Goal: Task Accomplishment & Management: Use online tool/utility

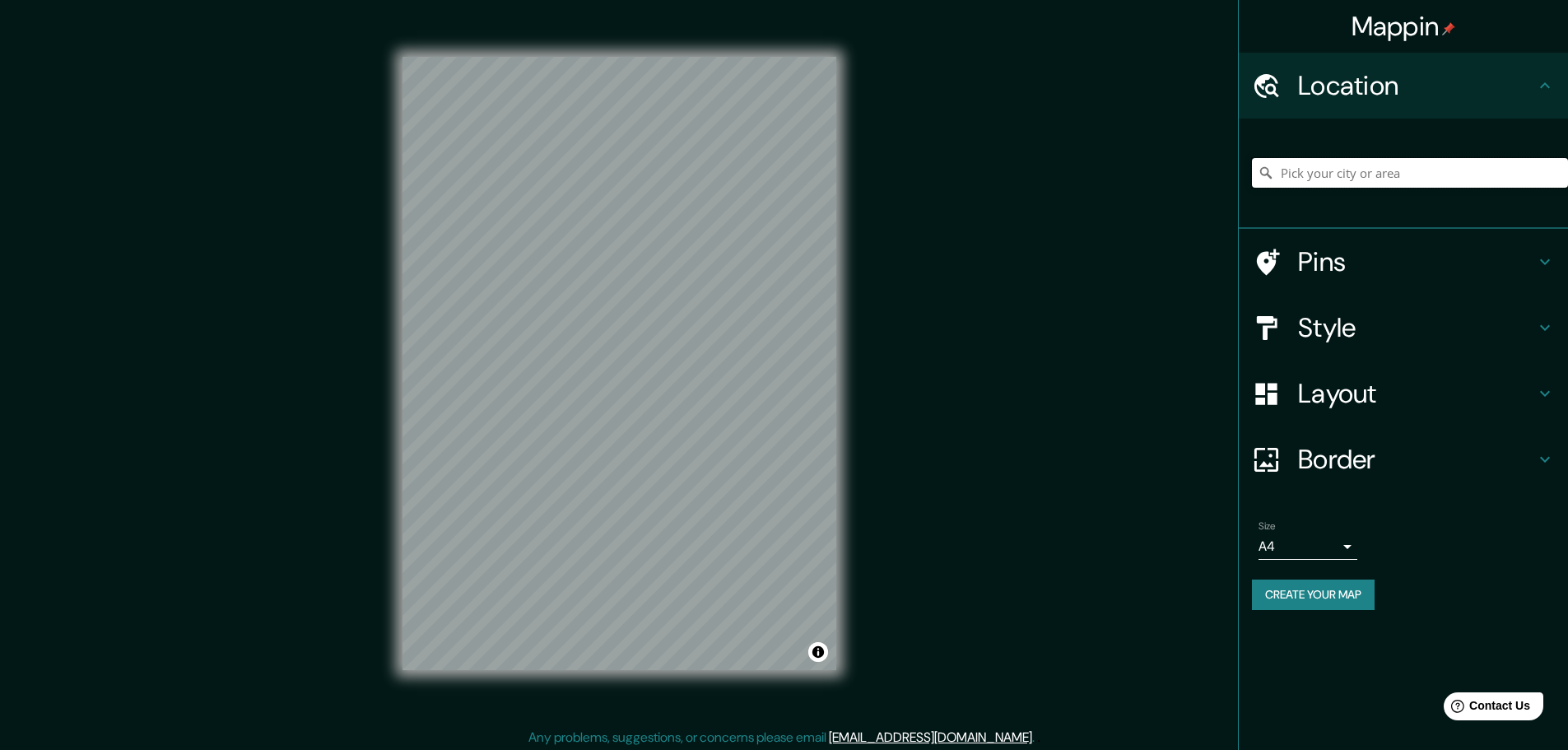
click at [1333, 183] on input "Pick your city or area" at bounding box center [1410, 173] width 316 height 30
paste input "Av. [STREET_ADDRESS][PERSON_NAME]."
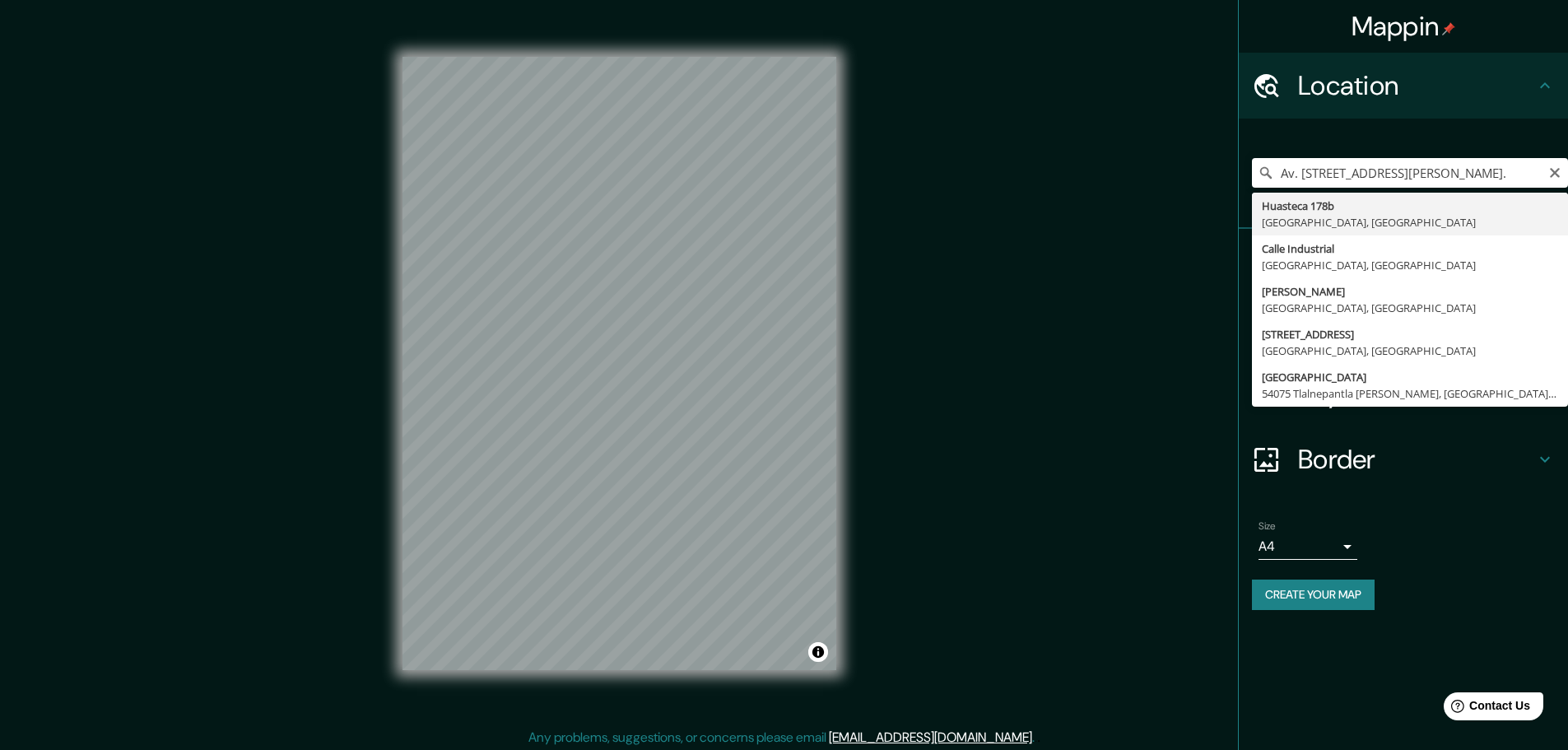
type input "[STREET_ADDRESS]"
click at [1425, 119] on div "Huasteca 178b, [GEOGRAPHIC_DATA][STREET_ADDRESS] [GEOGRAPHIC_DATA], [GEOGRAPHIC…" at bounding box center [1403, 173] width 329 height 110
click at [1425, 86] on icon at bounding box center [1544, 85] width 19 height 19
click at [1219, 552] on div "Mappin Location [STREET_ADDRESS][GEOGRAPHIC_DATA][STREET_ADDRESS] [GEOGRAPHIC_D…" at bounding box center [784, 377] width 1568 height 755
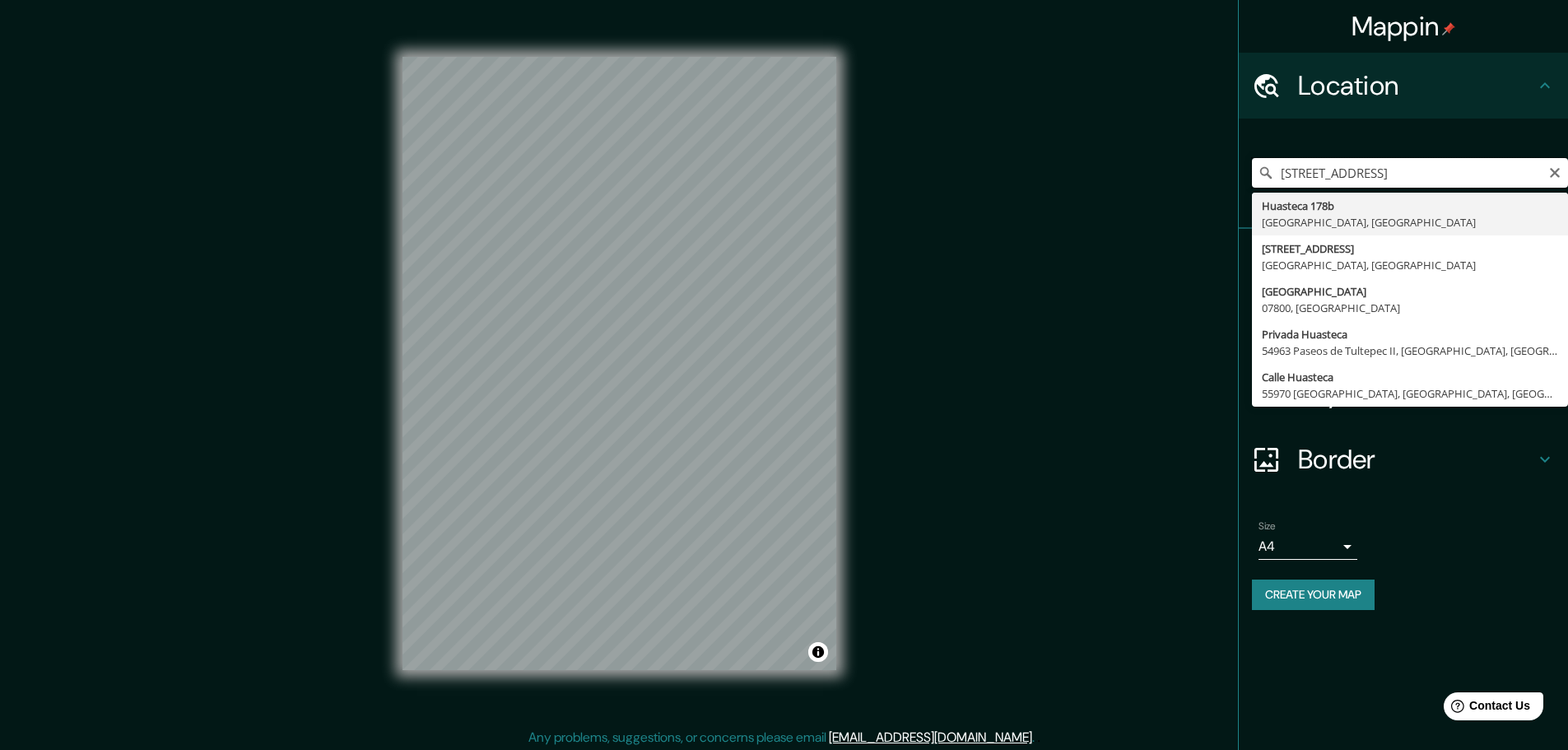
click at [1425, 171] on input "[STREET_ADDRESS]" at bounding box center [1410, 173] width 316 height 30
click at [1425, 172] on icon "Clear" at bounding box center [1555, 173] width 13 height 13
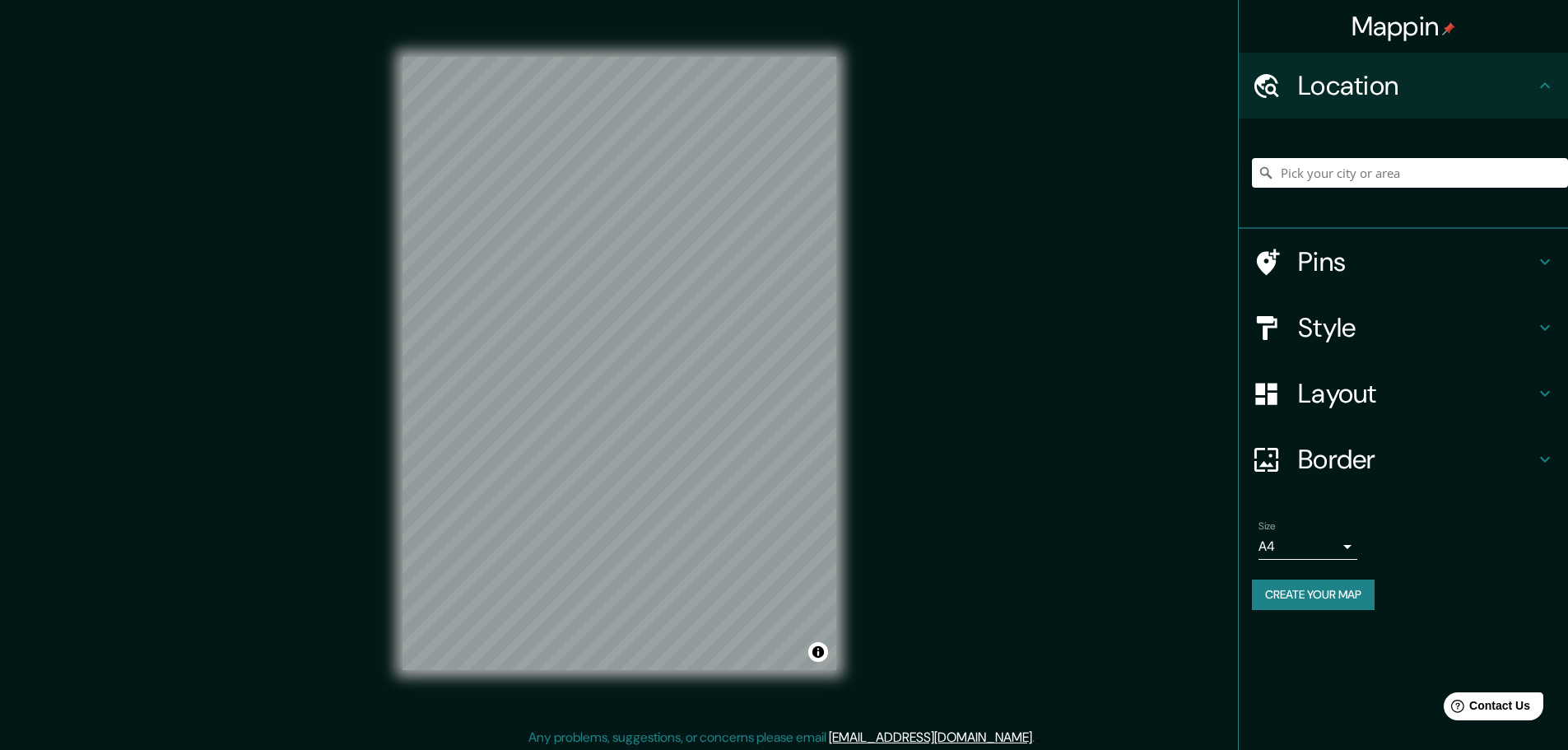
click at [1325, 265] on h4 "Pins" at bounding box center [1416, 262] width 237 height 33
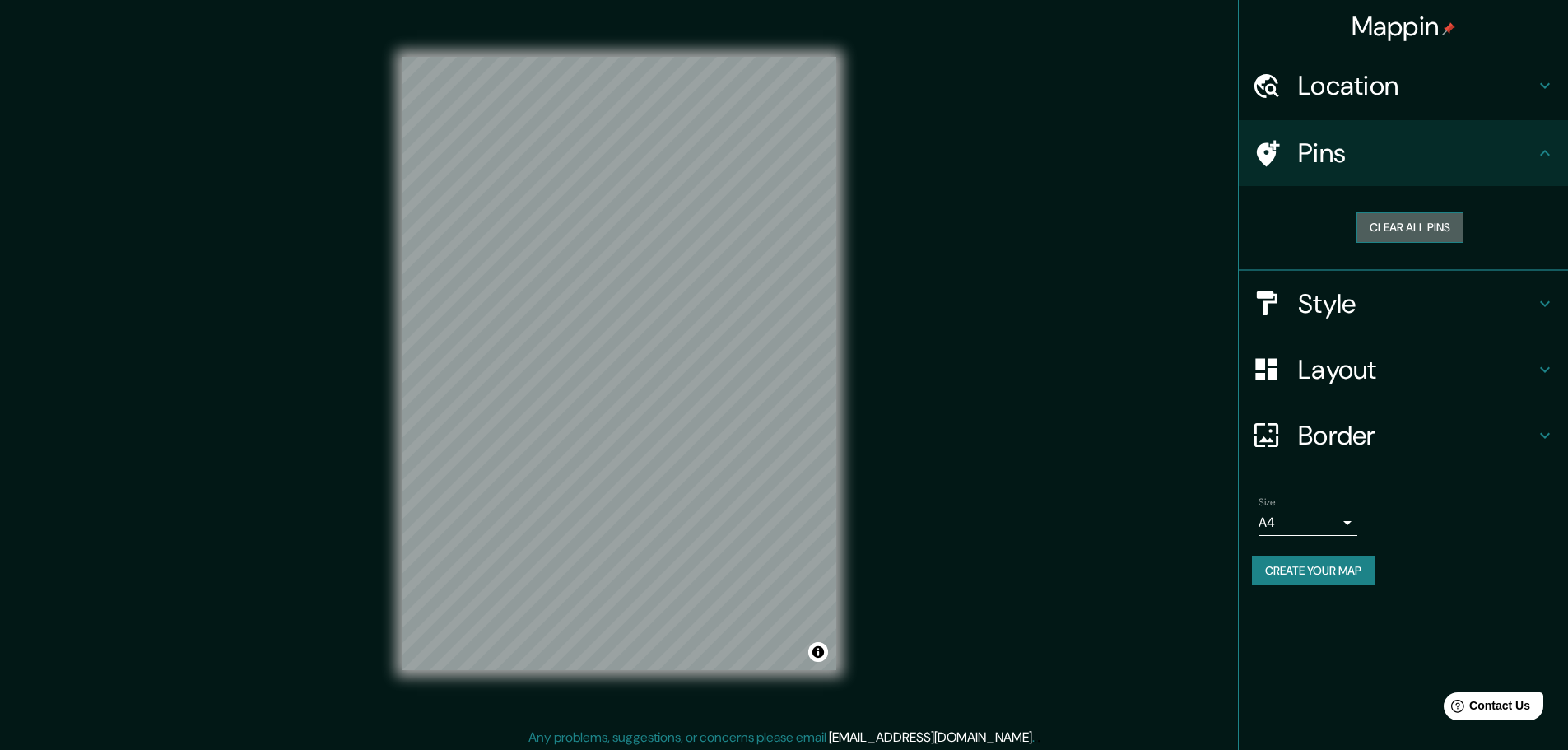
click at [1395, 232] on button "Clear all pins" at bounding box center [1410, 227] width 107 height 31
click at [1425, 227] on button "Clear all pins" at bounding box center [1410, 227] width 107 height 31
drag, startPoint x: 593, startPoint y: 348, endPoint x: 607, endPoint y: 351, distance: 14.3
click at [608, 351] on div at bounding box center [606, 349] width 13 height 13
click at [605, 353] on div at bounding box center [605, 355] width 13 height 13
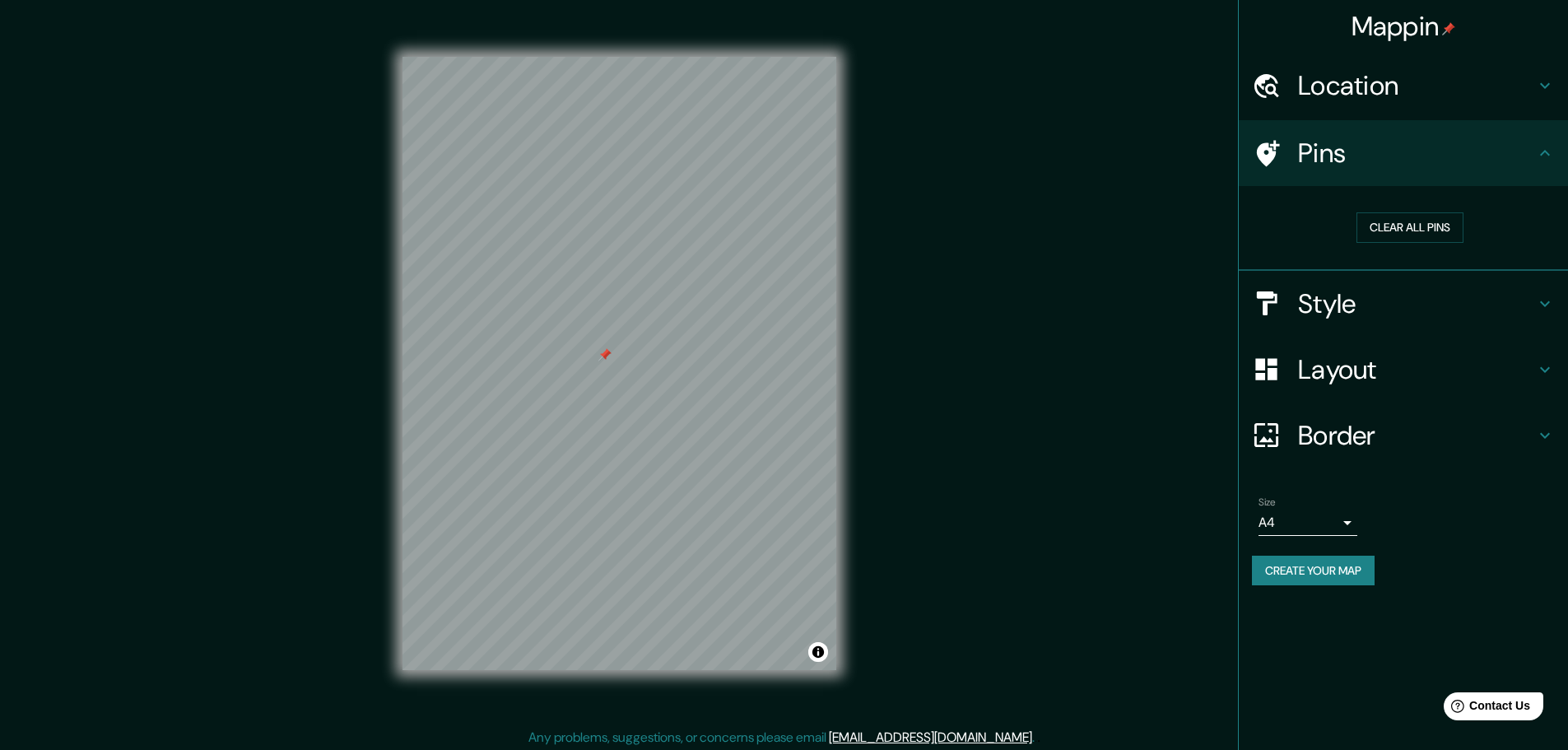
click at [1383, 312] on h4 "Style" at bounding box center [1416, 304] width 237 height 33
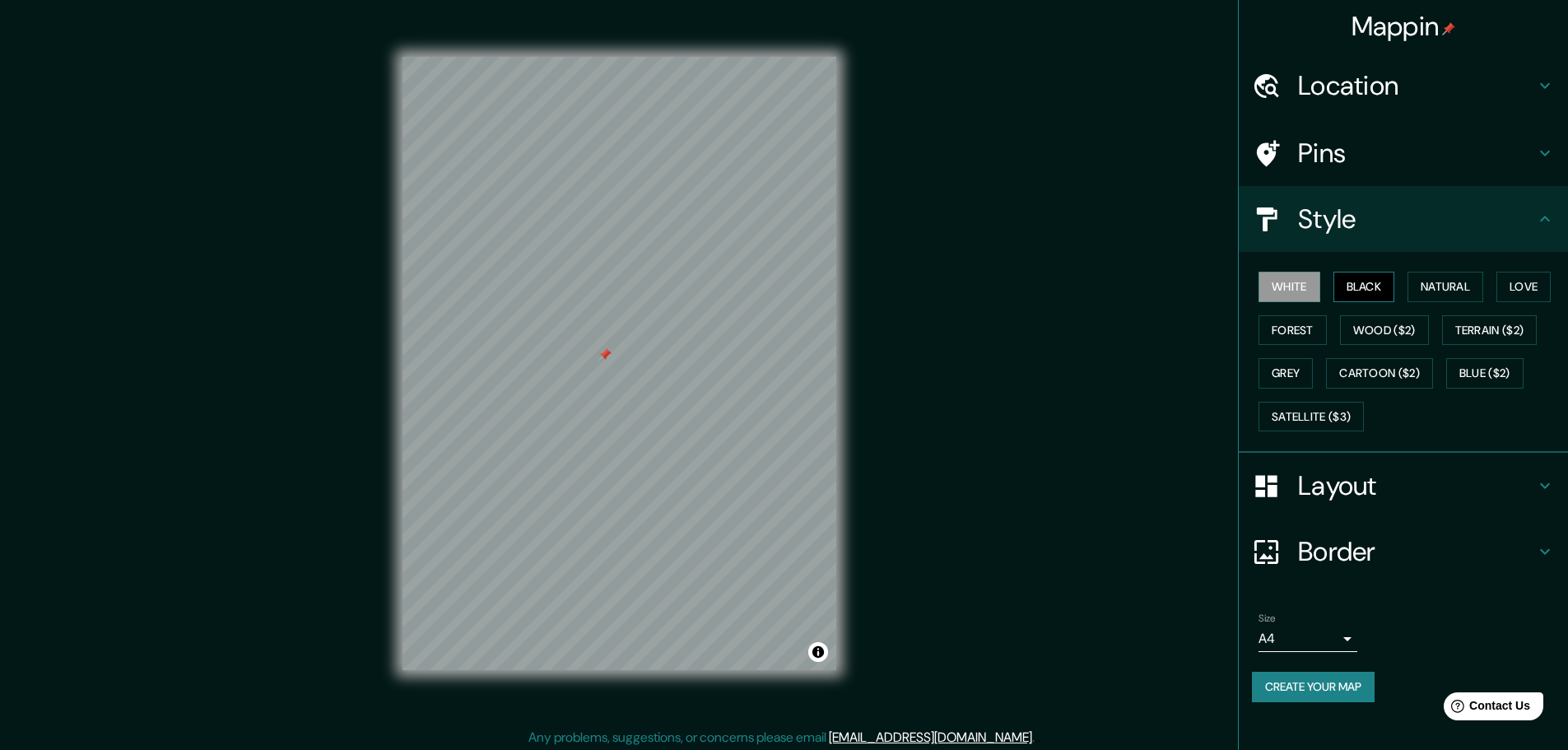
click at [1378, 289] on button "Black" at bounding box center [1364, 287] width 62 height 31
click at [604, 361] on div at bounding box center [605, 355] width 13 height 13
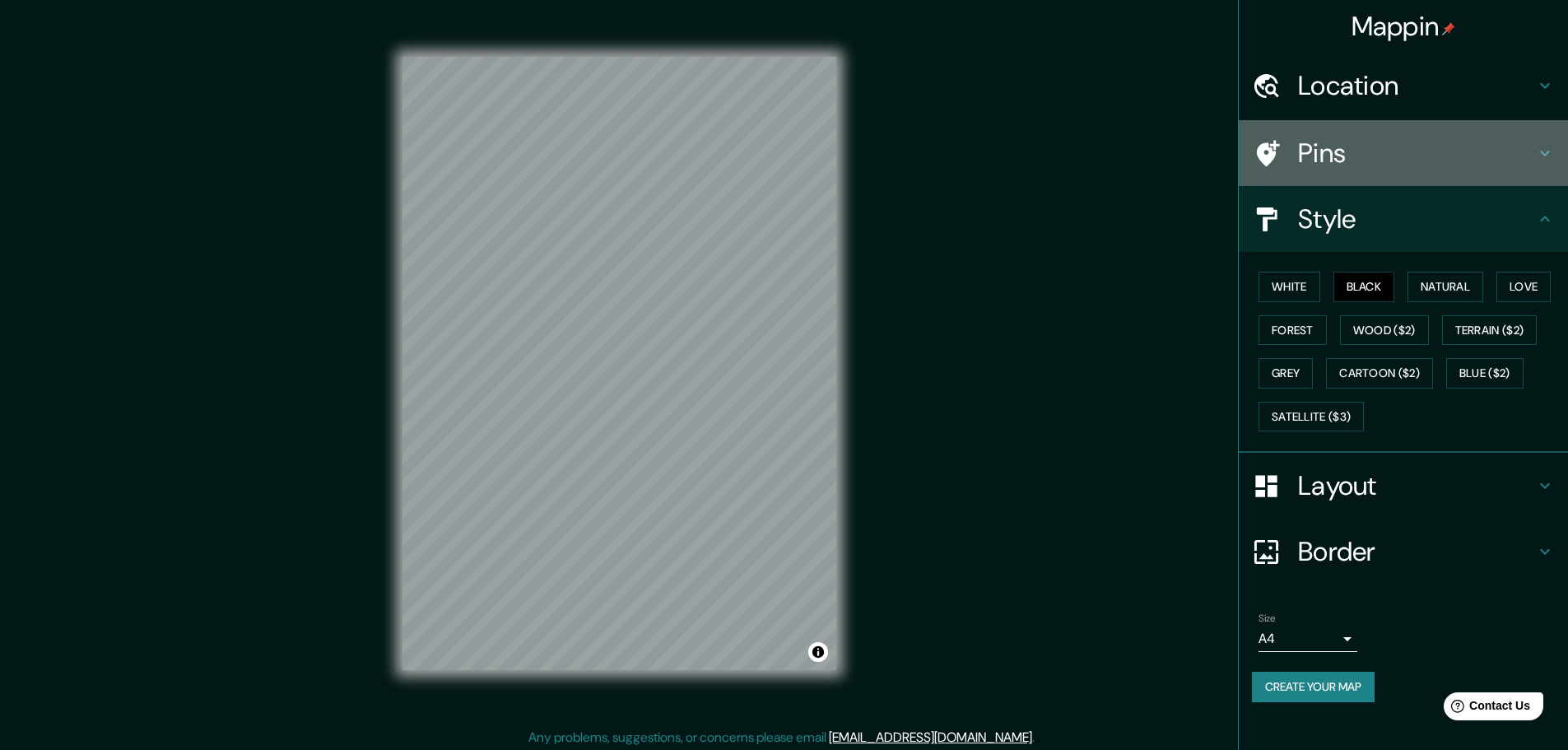
click at [1425, 169] on div "Pins" at bounding box center [1403, 153] width 329 height 66
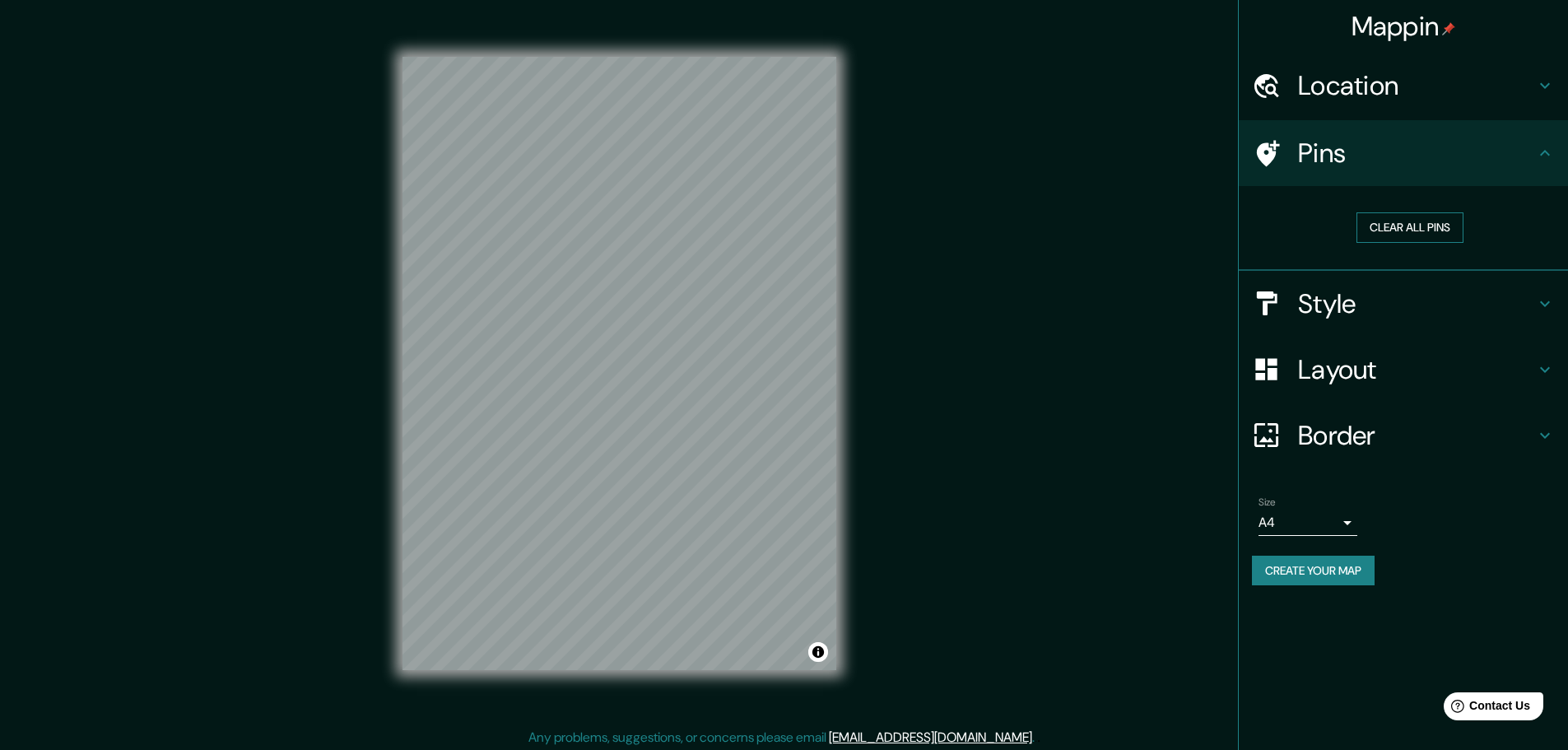
click at [1381, 231] on button "Clear all pins" at bounding box center [1410, 227] width 107 height 31
click at [1425, 229] on button "Clear all pins" at bounding box center [1410, 227] width 107 height 31
click at [609, 392] on div at bounding box center [616, 387] width 13 height 13
click at [594, 390] on div at bounding box center [594, 390] width 13 height 13
click at [1409, 290] on h4 "Style" at bounding box center [1416, 304] width 237 height 33
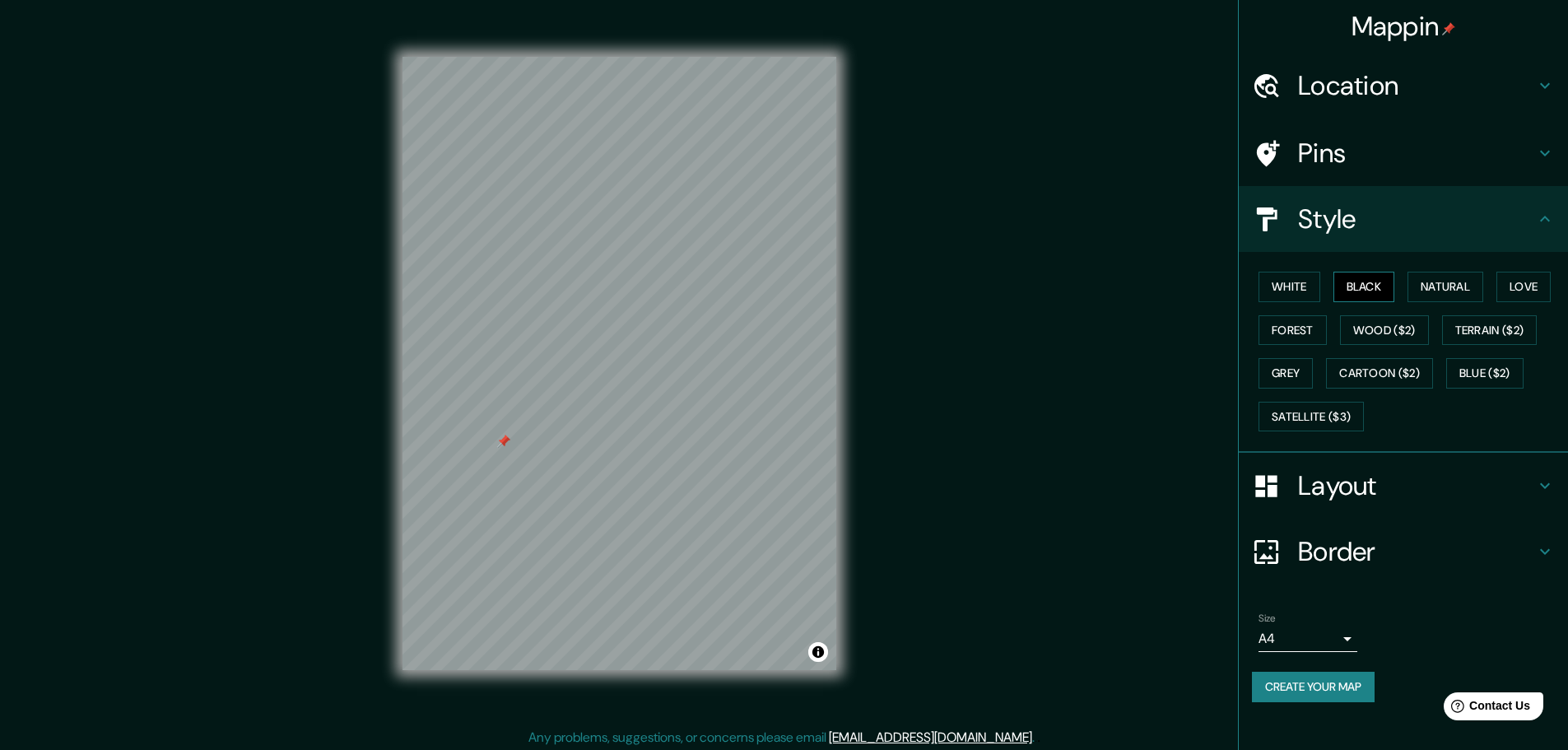
click at [1376, 281] on button "Black" at bounding box center [1364, 287] width 62 height 31
click at [1425, 280] on button "Natural" at bounding box center [1445, 287] width 76 height 31
click at [1425, 291] on button "Love" at bounding box center [1524, 287] width 55 height 31
click at [1296, 333] on button "Forest" at bounding box center [1292, 330] width 68 height 31
click at [1392, 334] on button "Wood ($2)" at bounding box center [1384, 330] width 89 height 31
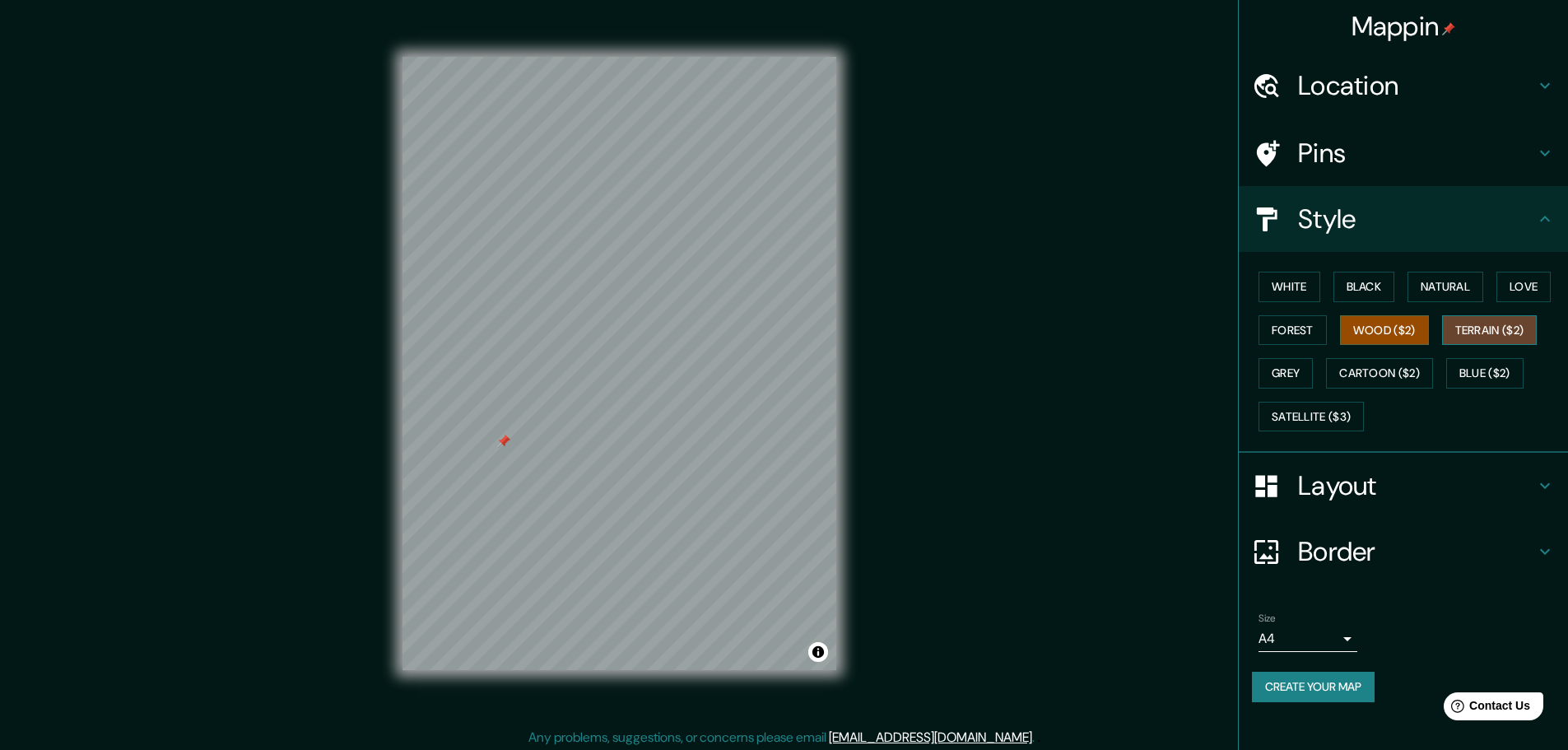
click at [1425, 339] on button "Terrain ($2)" at bounding box center [1489, 330] width 95 height 31
click at [1289, 364] on button "Grey" at bounding box center [1285, 373] width 55 height 31
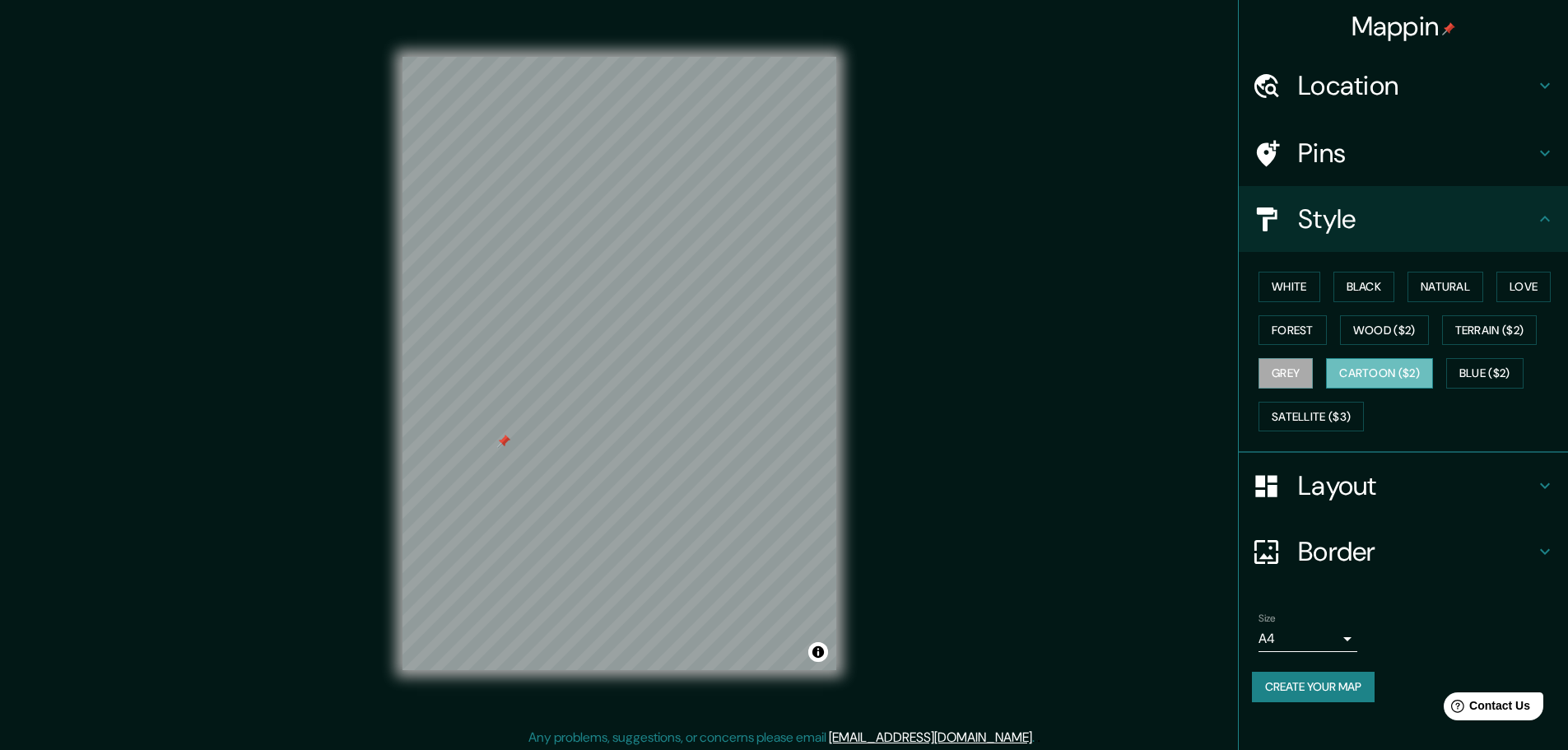
click at [1417, 364] on button "Cartoon ($2)" at bounding box center [1379, 373] width 107 height 31
click at [1425, 371] on button "Blue ($2)" at bounding box center [1485, 373] width 78 height 31
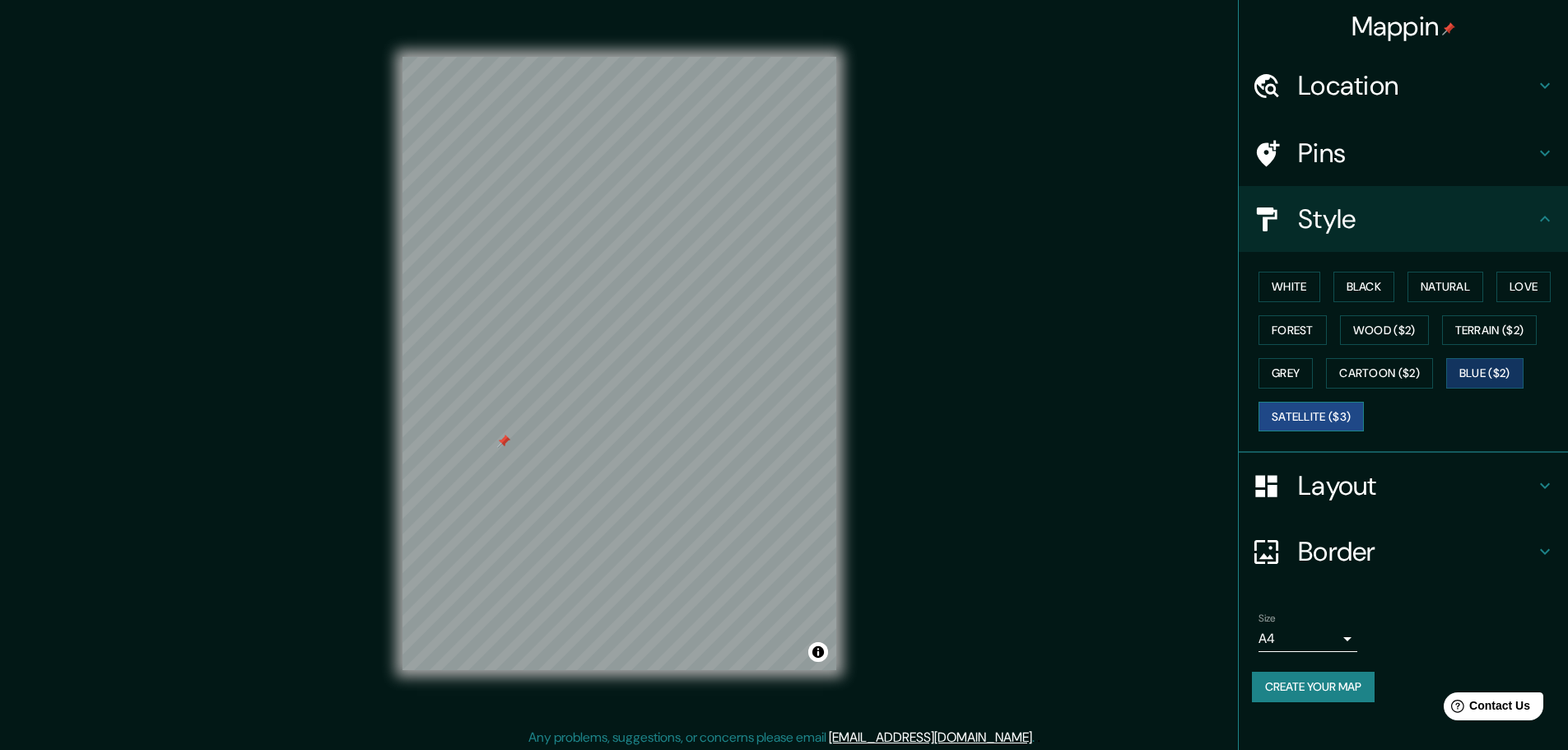
click at [1338, 410] on button "Satellite ($3)" at bounding box center [1311, 416] width 105 height 31
click at [1304, 289] on button "White" at bounding box center [1289, 287] width 62 height 31
click at [1362, 295] on button "Black" at bounding box center [1364, 287] width 62 height 31
click at [1425, 295] on button "Natural" at bounding box center [1445, 287] width 76 height 31
click at [1369, 292] on button "Black" at bounding box center [1364, 287] width 62 height 31
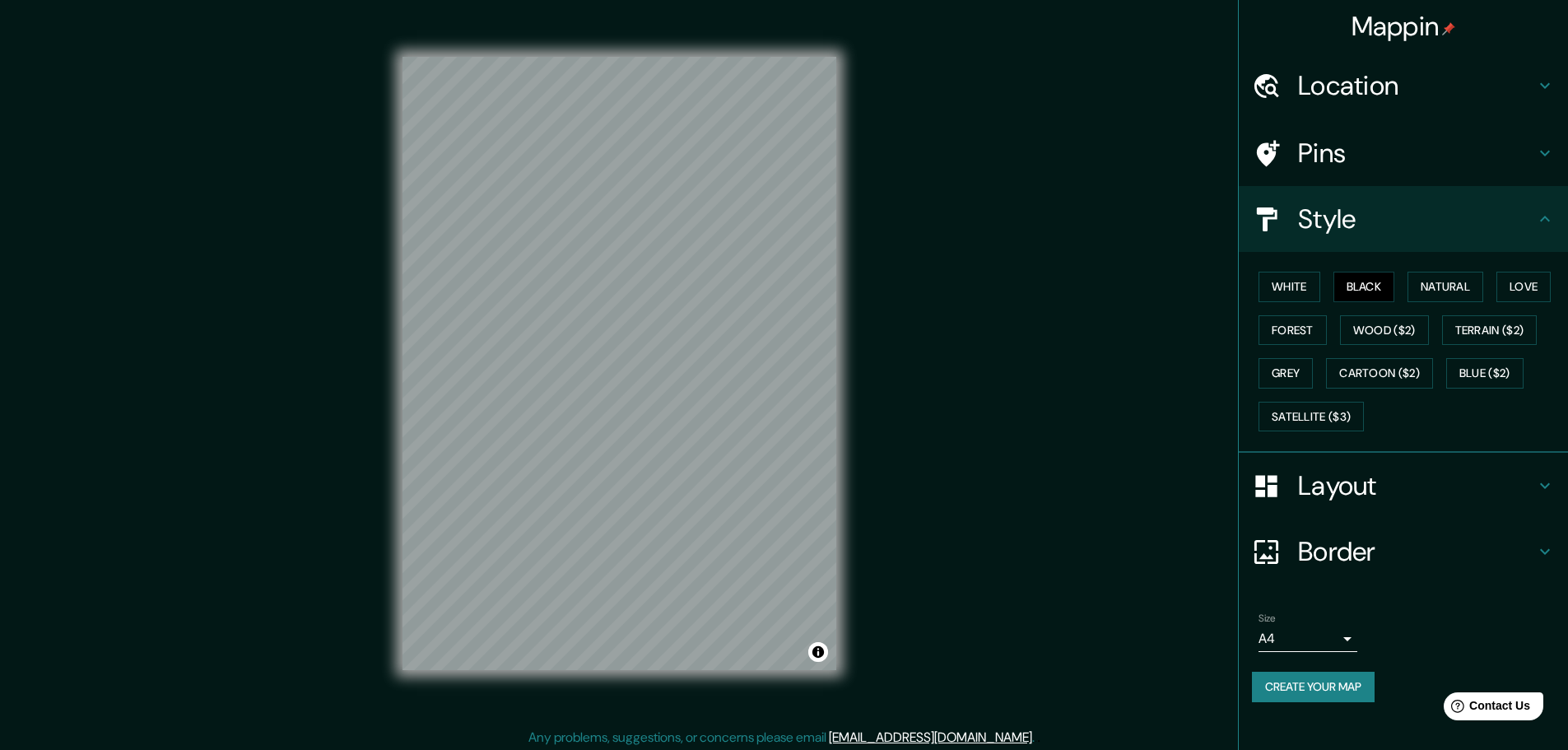
click at [1388, 488] on h4 "Layout" at bounding box center [1416, 486] width 237 height 33
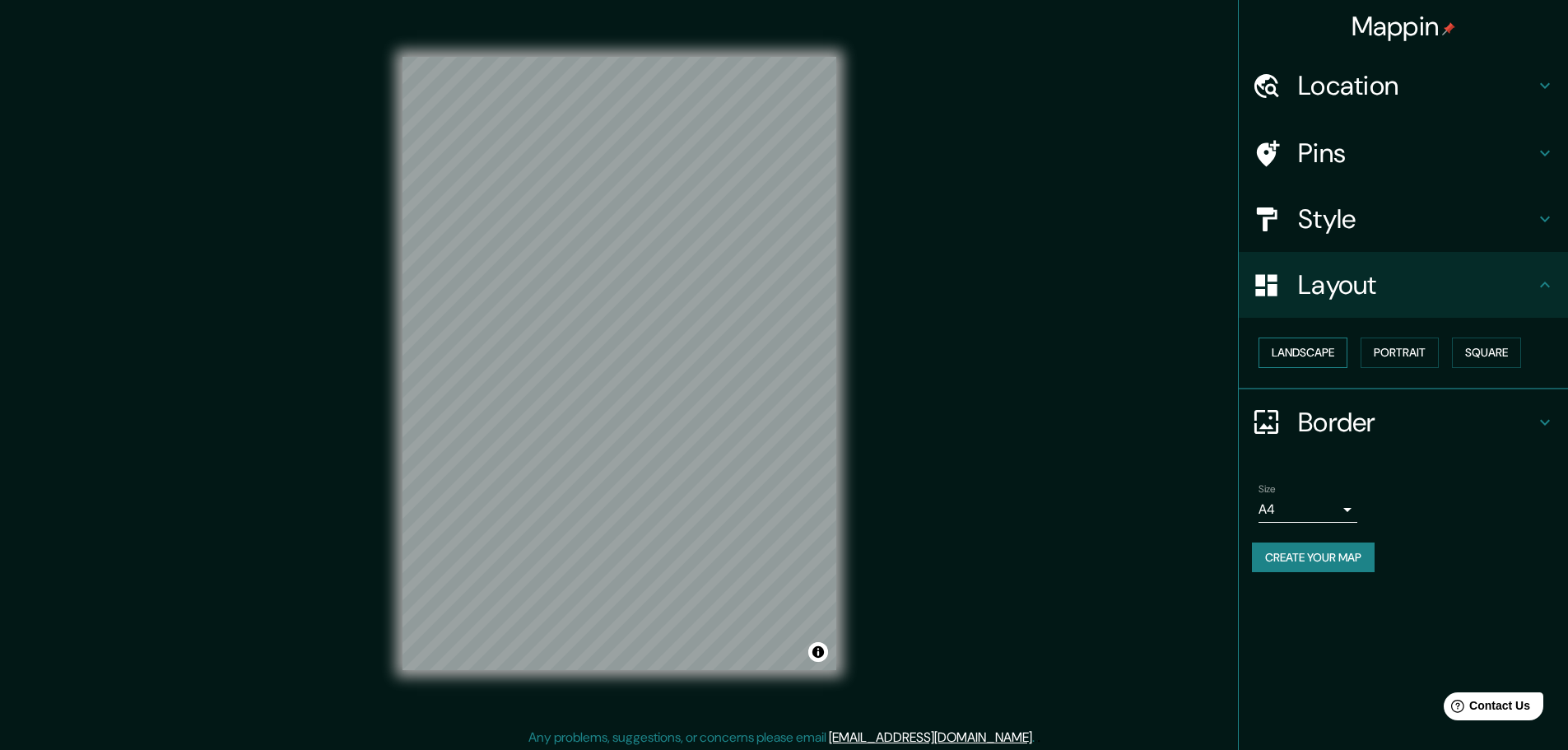
click at [1304, 349] on button "Landscape" at bounding box center [1303, 352] width 89 height 31
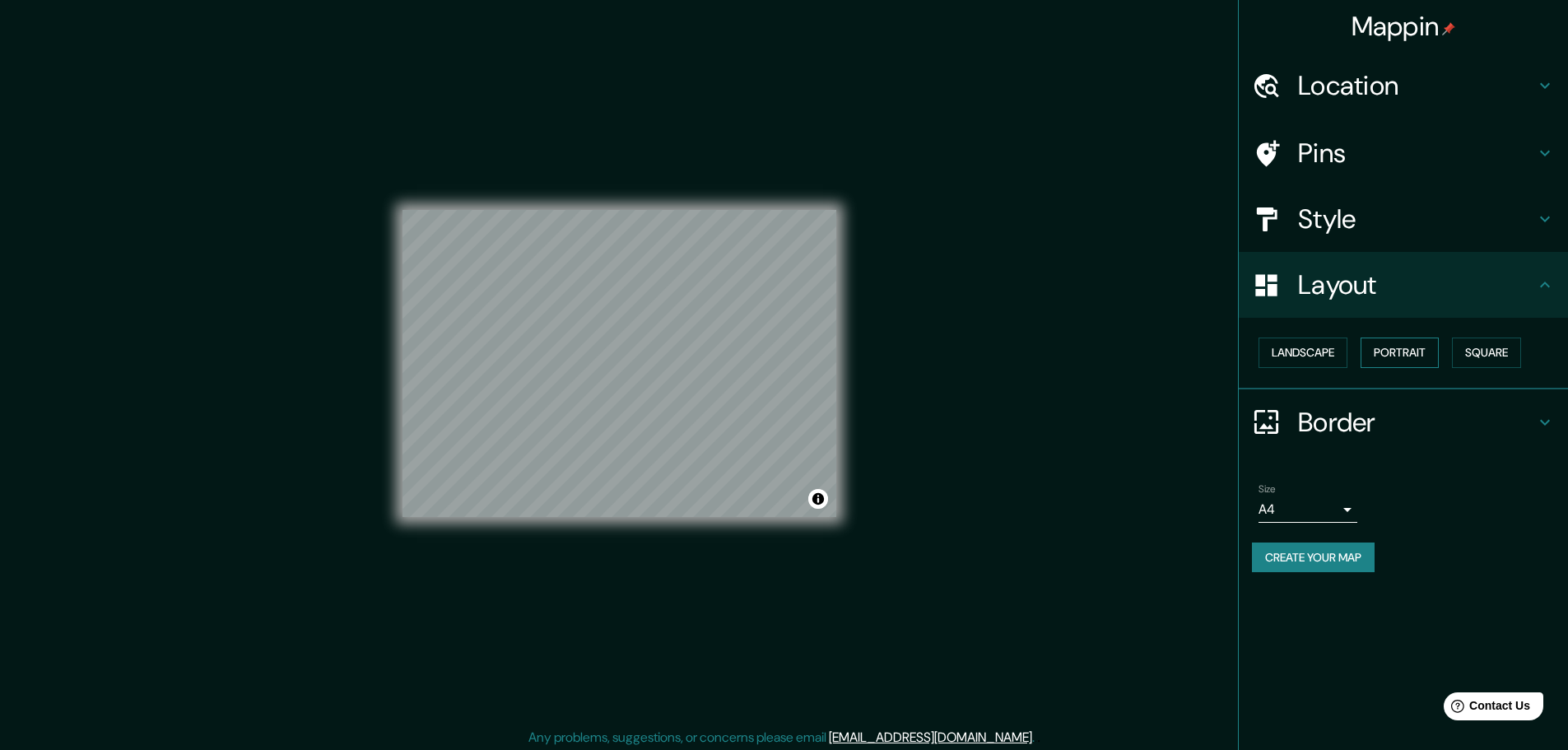
click at [1407, 353] on button "Portrait" at bounding box center [1400, 352] width 79 height 31
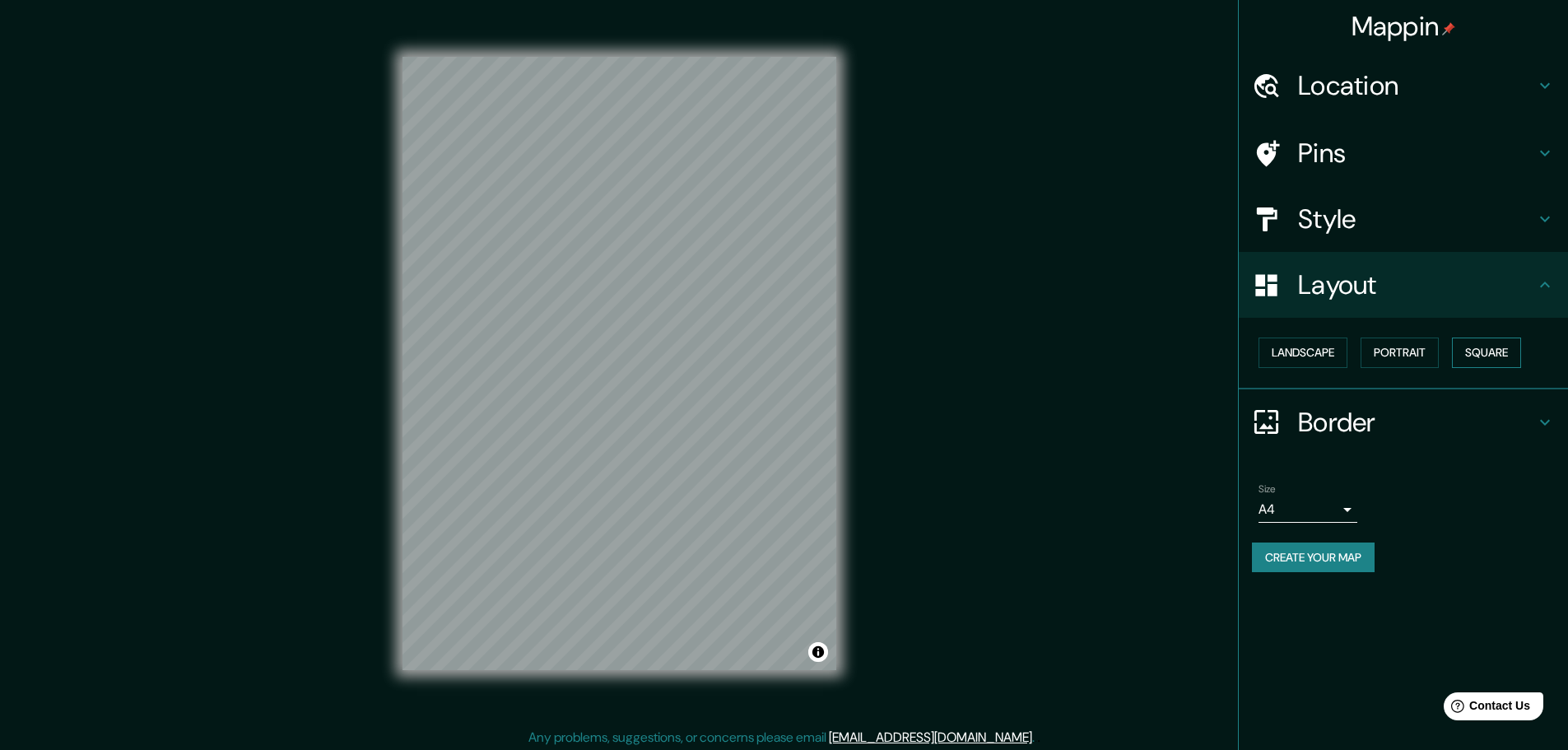
click at [1425, 356] on button "Square" at bounding box center [1487, 352] width 69 height 31
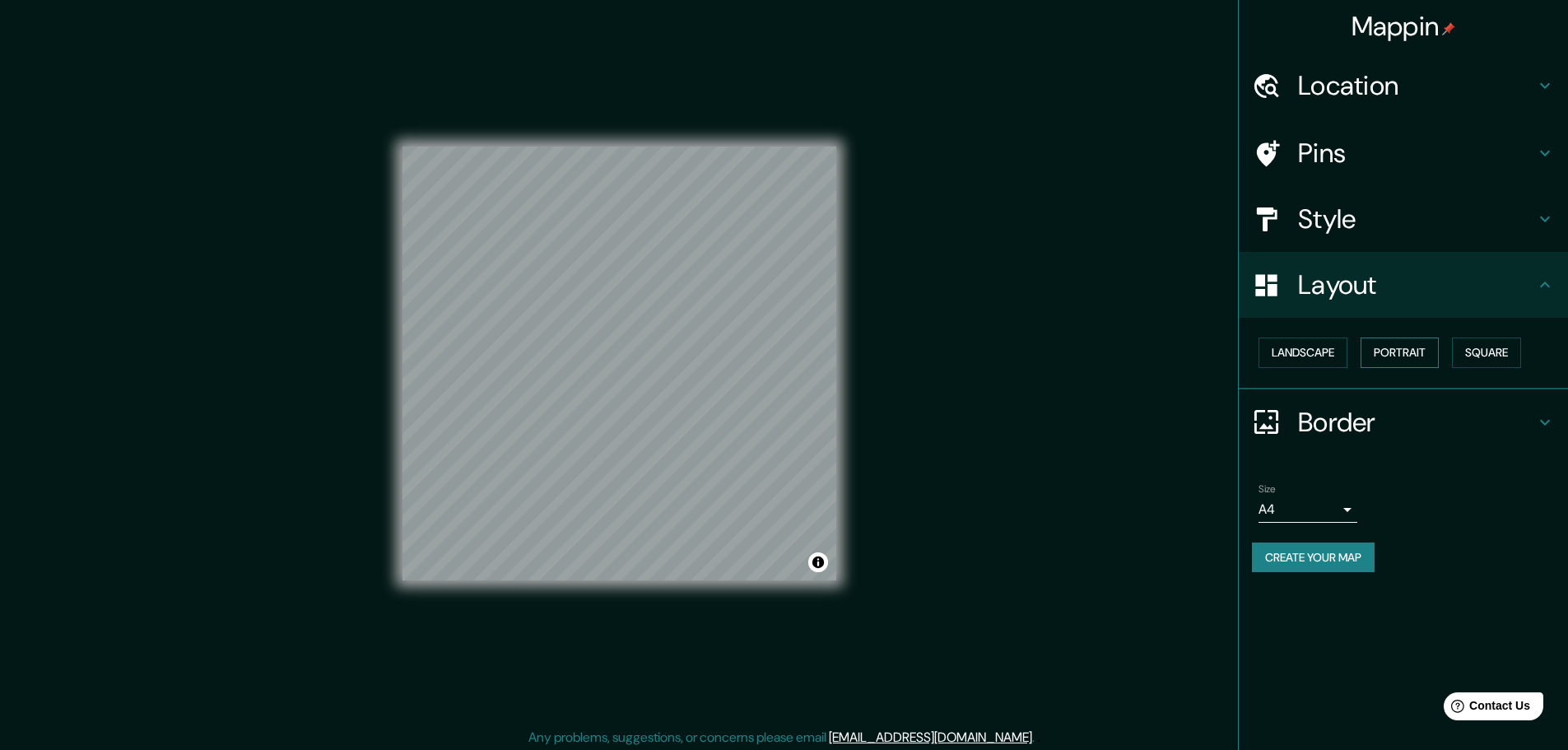
click at [1405, 361] on button "Portrait" at bounding box center [1400, 352] width 79 height 31
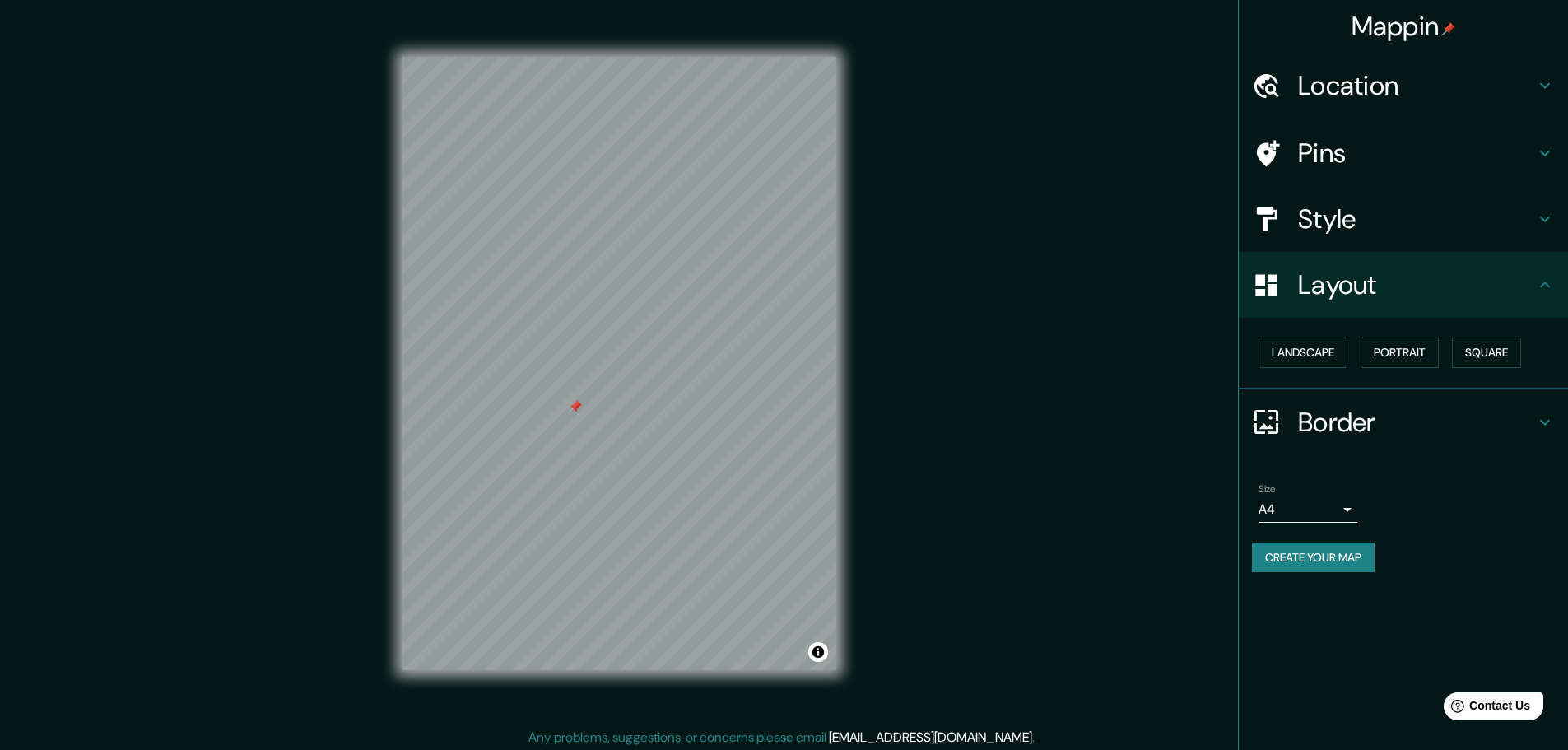
click at [1041, 511] on div "Mappin Location [GEOGRAPHIC_DATA] 178b [GEOGRAPHIC_DATA][STREET_ADDRESS] [GEOGR…" at bounding box center [784, 377] width 1568 height 755
